Goal: Information Seeking & Learning: Learn about a topic

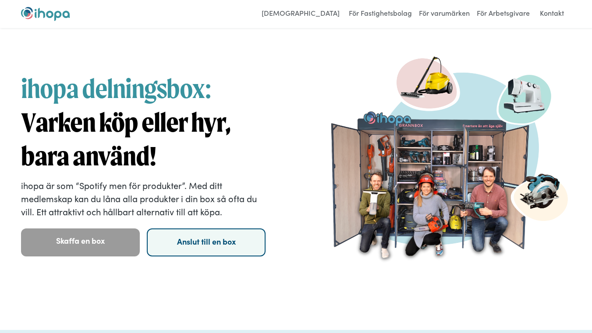
click at [250, 237] on link "Anslut till en box" at bounding box center [206, 243] width 119 height 28
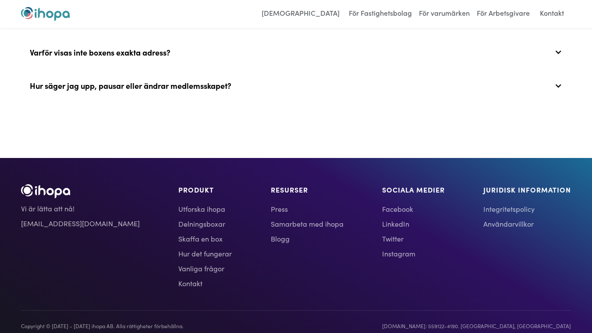
scroll to position [3639, 0]
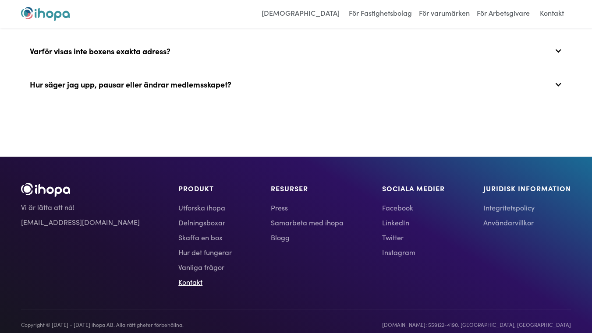
click at [178, 279] on link "Kontakt" at bounding box center [204, 282] width 53 height 11
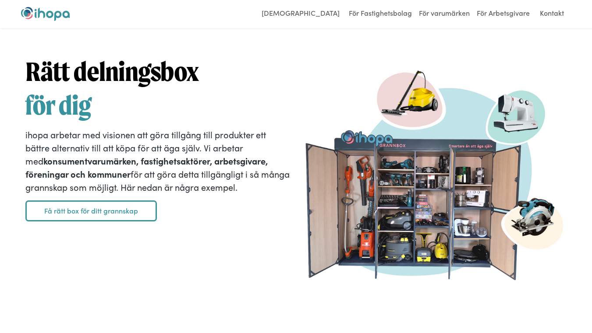
scroll to position [1144, 0]
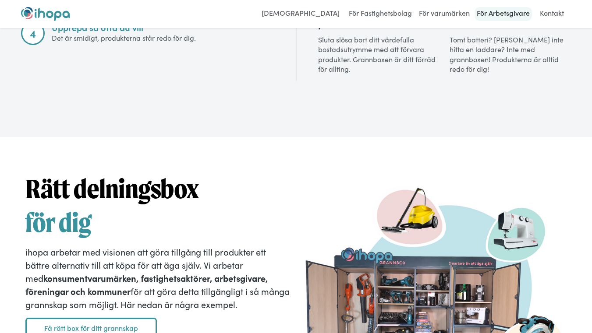
click at [490, 14] on link "För Arbetsgivare" at bounding box center [502, 14] width 57 height 14
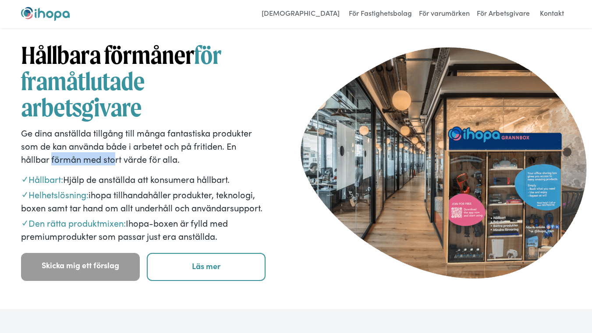
drag, startPoint x: 54, startPoint y: 160, endPoint x: 113, endPoint y: 161, distance: 59.1
click at [113, 161] on p "Ge dina anställda tillgång till många fantastiska produkter som de kan använda …" at bounding box center [143, 145] width 244 height 39
click at [114, 161] on p "Ge dina anställda tillgång till många fantastiska produkter som de kan använda …" at bounding box center [143, 145] width 244 height 39
click at [131, 160] on p "Ge dina anställda tillgång till många fantastiska produkter som de kan använda …" at bounding box center [143, 145] width 244 height 39
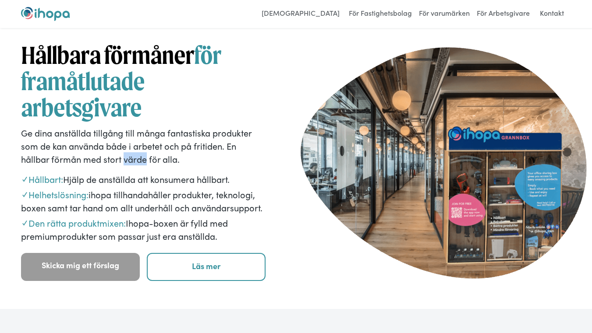
click at [147, 159] on p "Ge dina anställda tillgång till många fantastiska produkter som de kan använda …" at bounding box center [143, 145] width 244 height 39
drag, startPoint x: 140, startPoint y: 159, endPoint x: 49, endPoint y: 157, distance: 90.2
click at [49, 157] on p "Ge dina anställda tillgång till många fantastiska produkter som de kan använda …" at bounding box center [143, 145] width 244 height 39
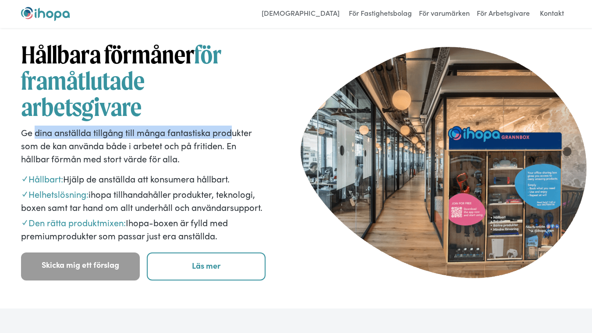
drag, startPoint x: 44, startPoint y: 135, endPoint x: 232, endPoint y: 137, distance: 187.8
click at [232, 137] on p "Ge dina anställda tillgång till många fantastiska produkter som de kan använda …" at bounding box center [143, 145] width 244 height 39
